Goal: Task Accomplishment & Management: Complete application form

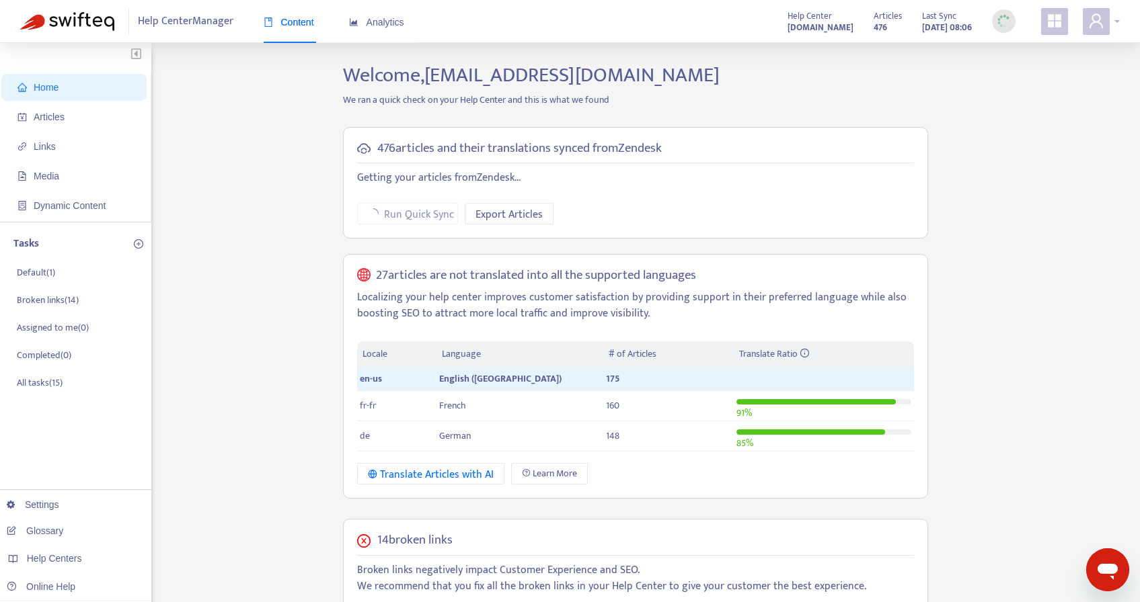
click at [1096, 20] on icon "user" at bounding box center [1096, 21] width 16 height 16
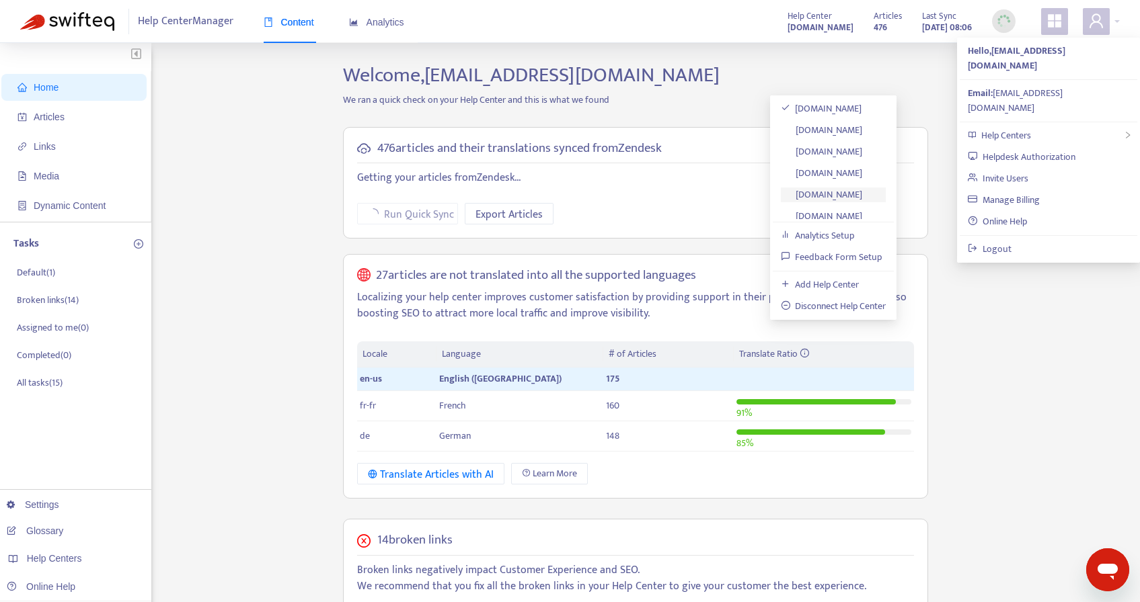
click at [838, 191] on link "[DOMAIN_NAME]" at bounding box center [822, 194] width 82 height 15
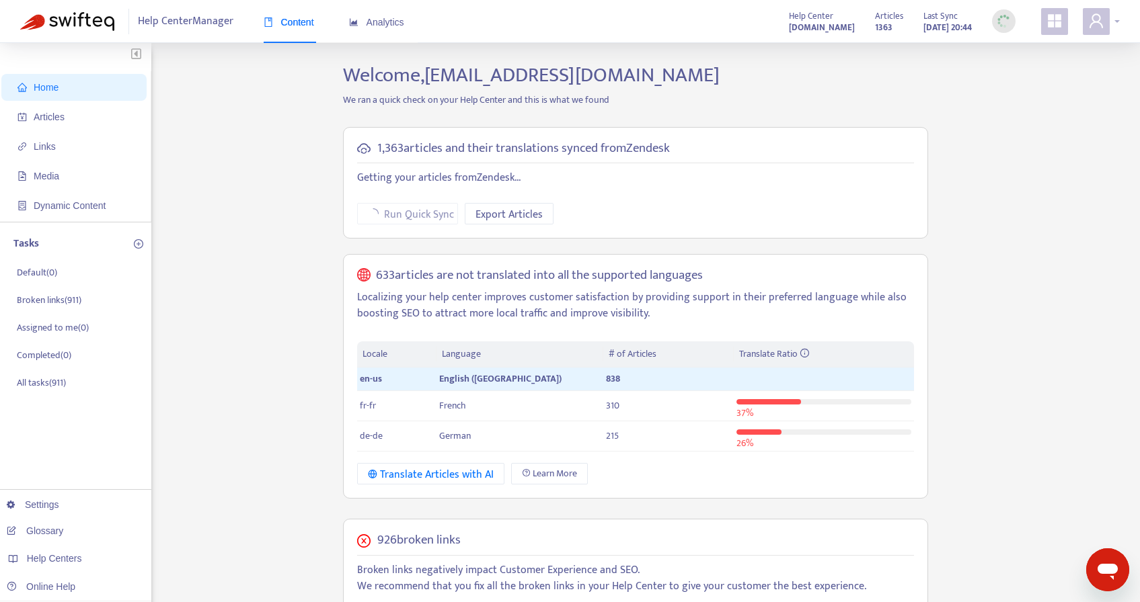
click at [1097, 26] on icon "user" at bounding box center [1096, 21] width 16 height 16
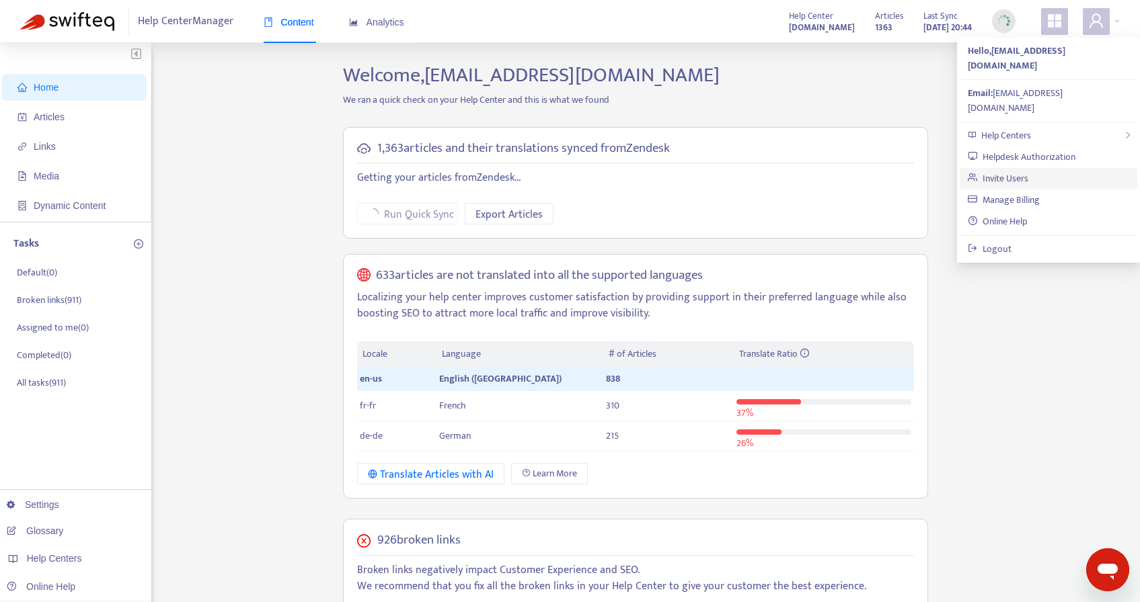
click at [1006, 171] on link "Invite Users" at bounding box center [998, 178] width 61 height 15
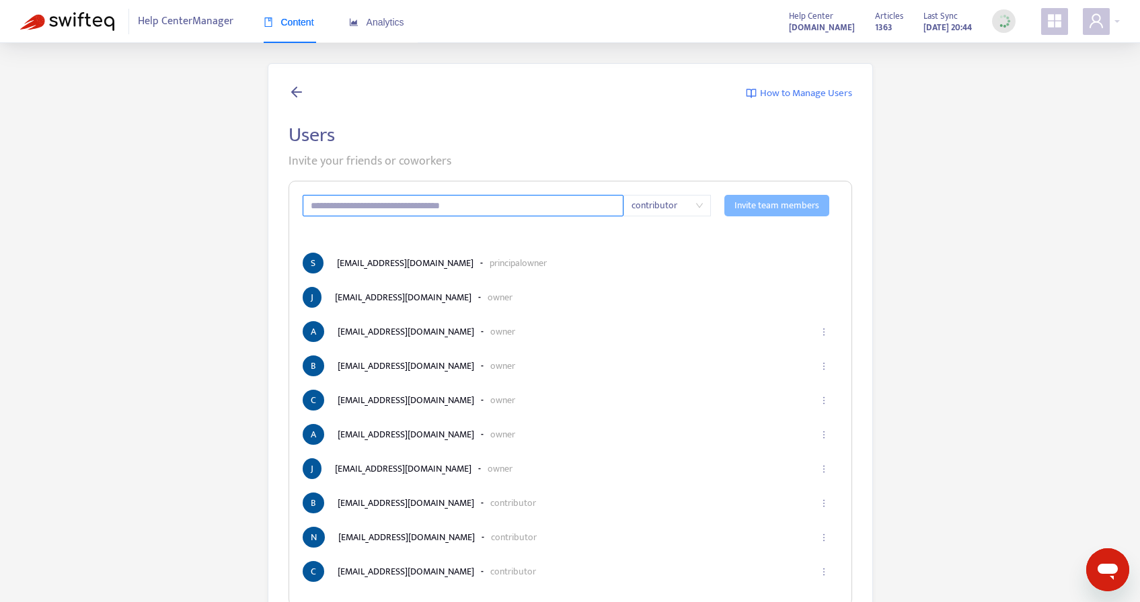
click at [412, 205] on input "text" at bounding box center [463, 206] width 321 height 22
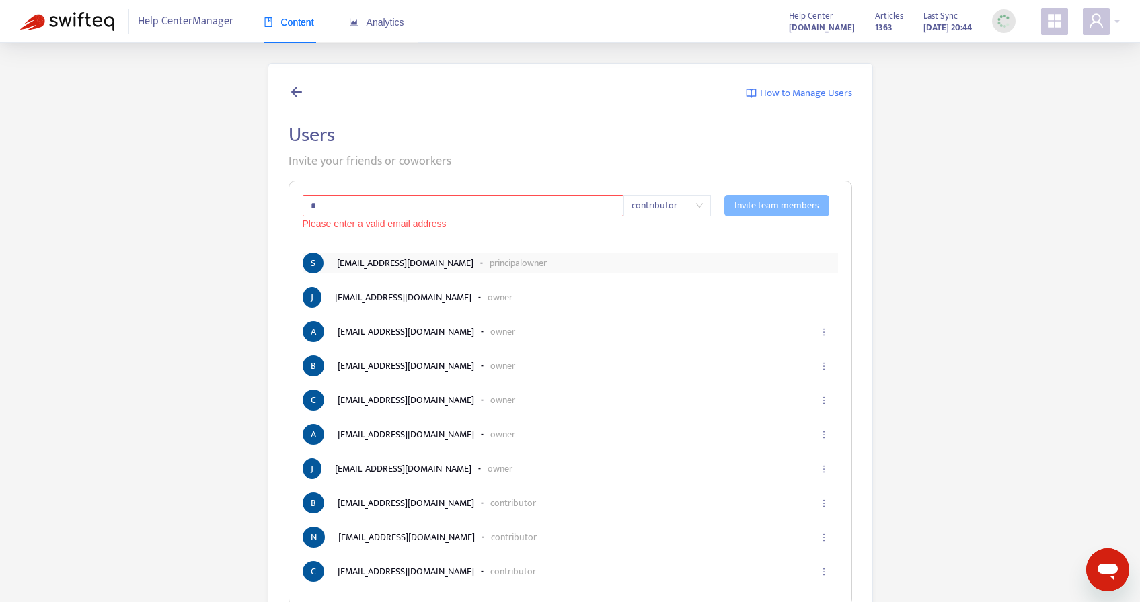
type input "**********"
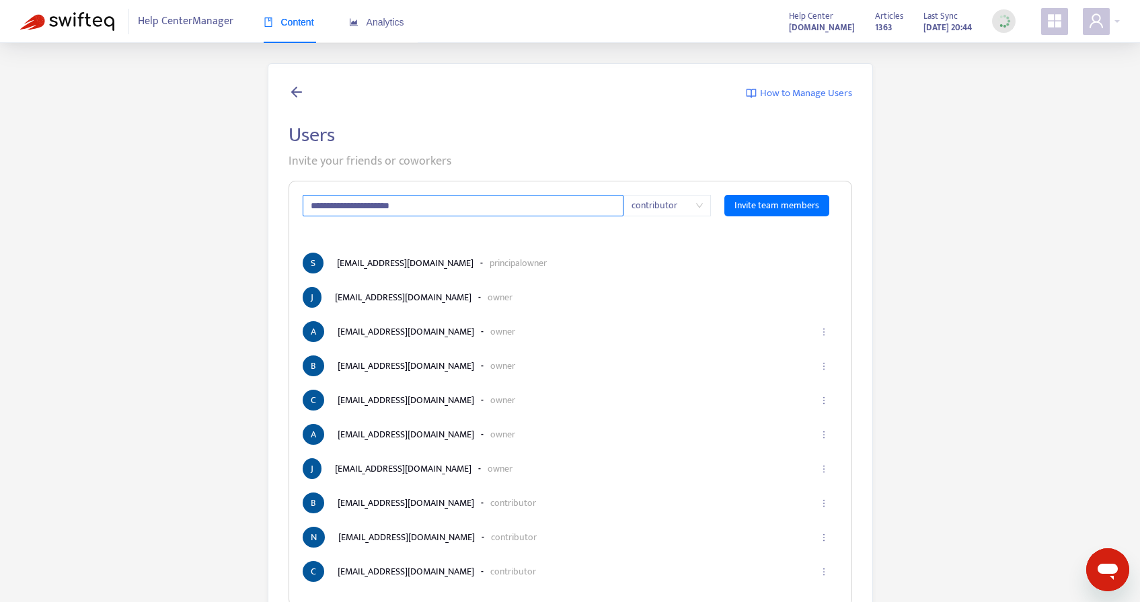
click at [690, 201] on span "contributor" at bounding box center [666, 206] width 71 height 20
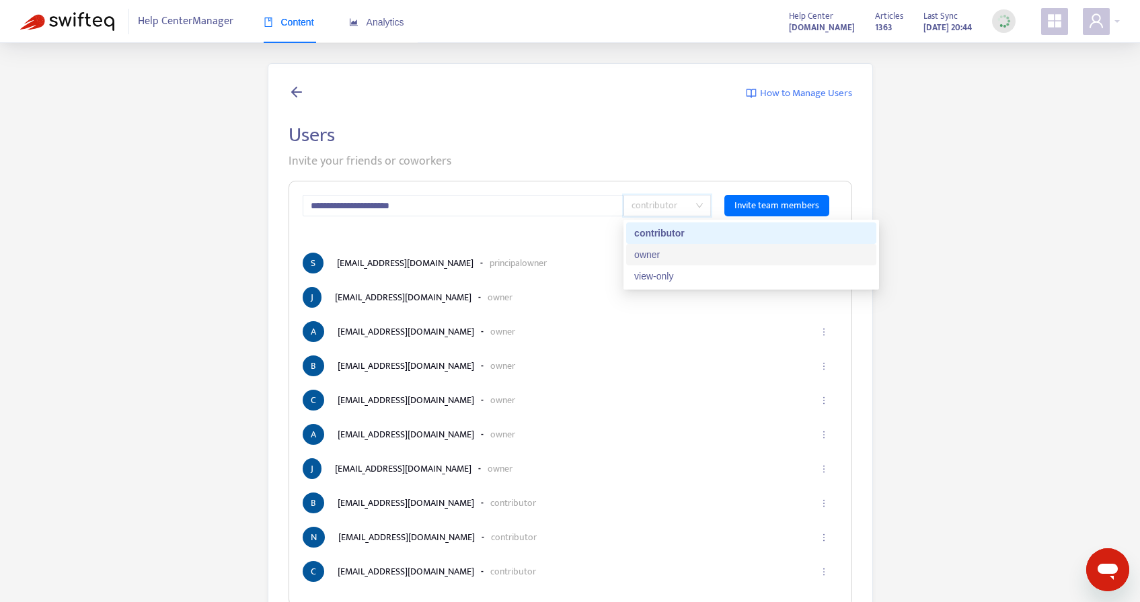
click at [666, 253] on div "owner" at bounding box center [751, 254] width 234 height 15
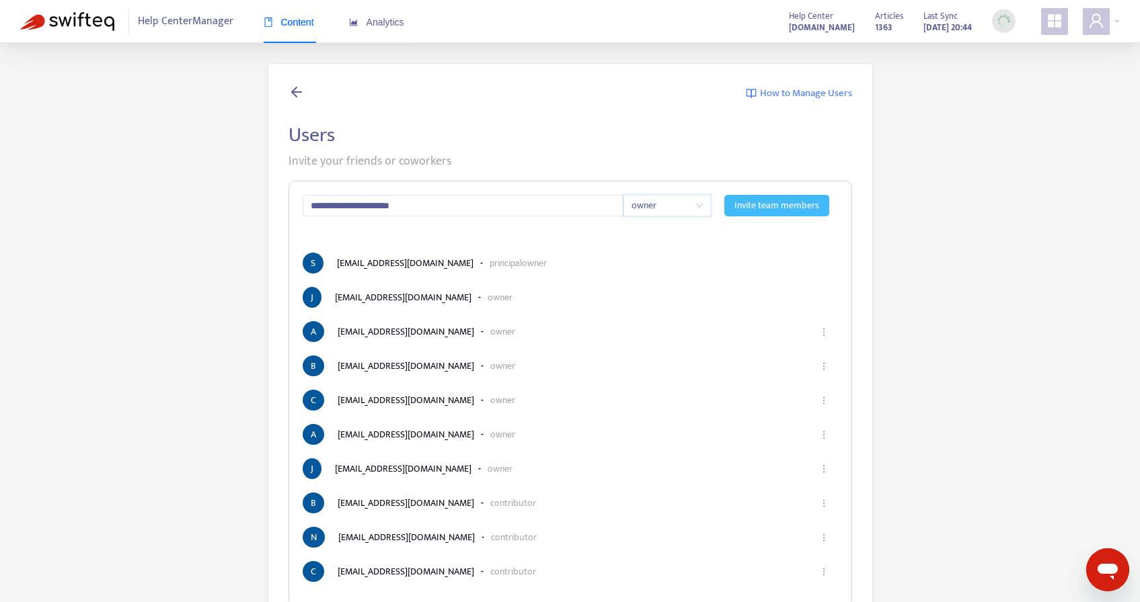
click at [768, 204] on span "Invite team members" at bounding box center [776, 205] width 85 height 15
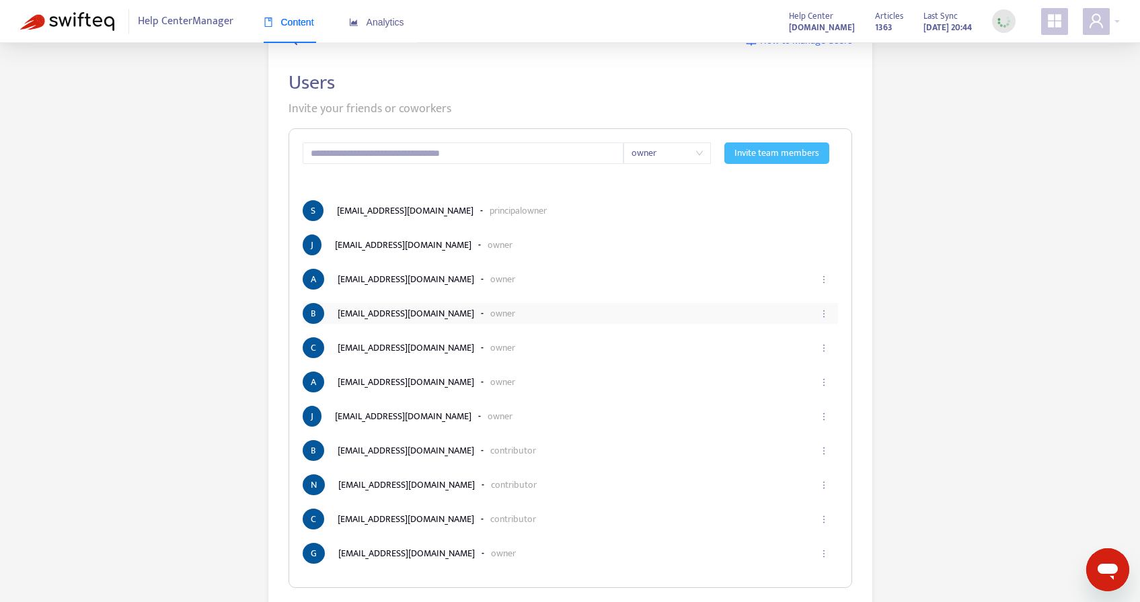
scroll to position [59, 0]
